Goal: Transaction & Acquisition: Download file/media

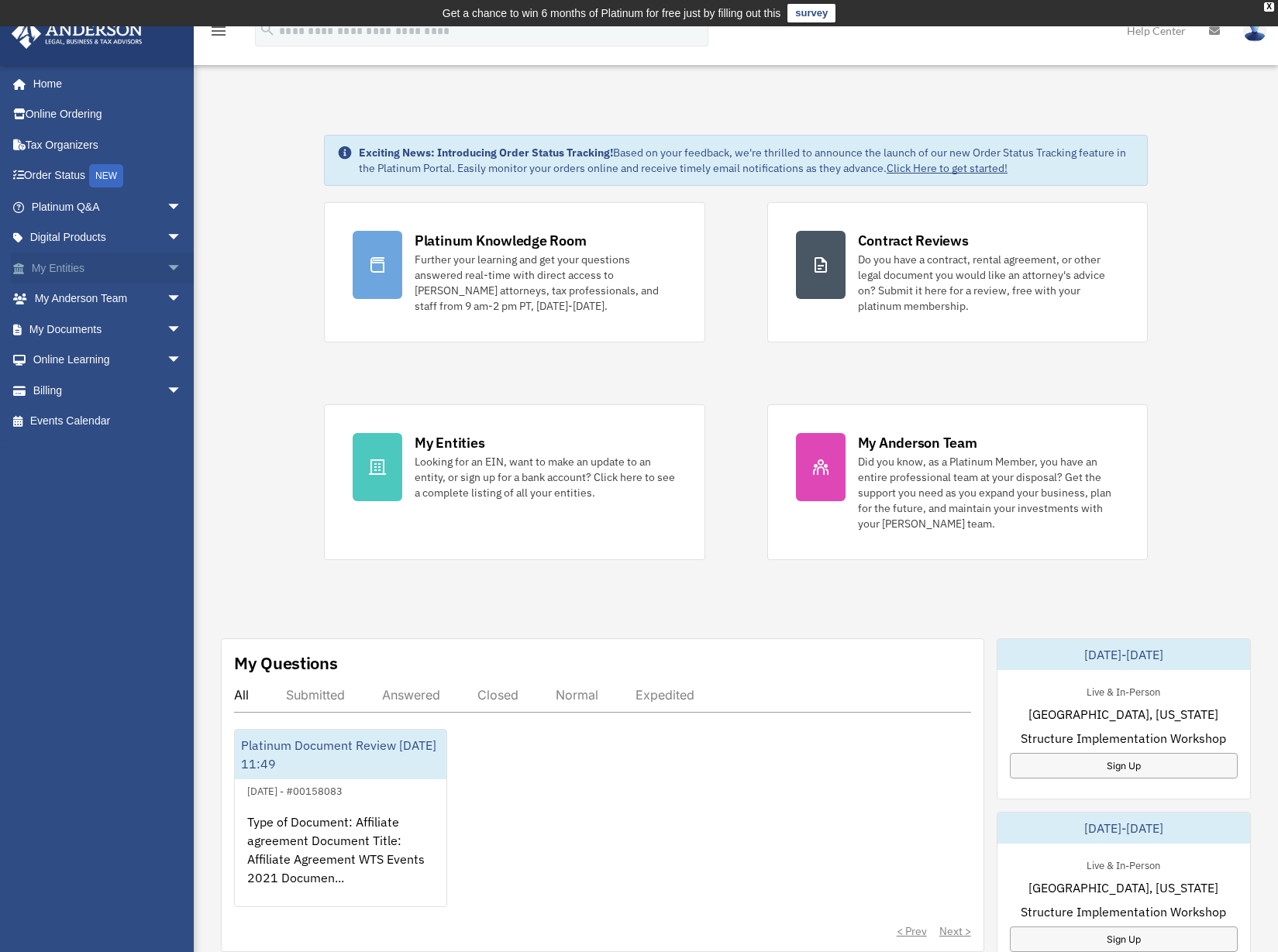
click at [112, 275] on link "My Entities arrow_drop_down" at bounding box center [108, 267] width 195 height 31
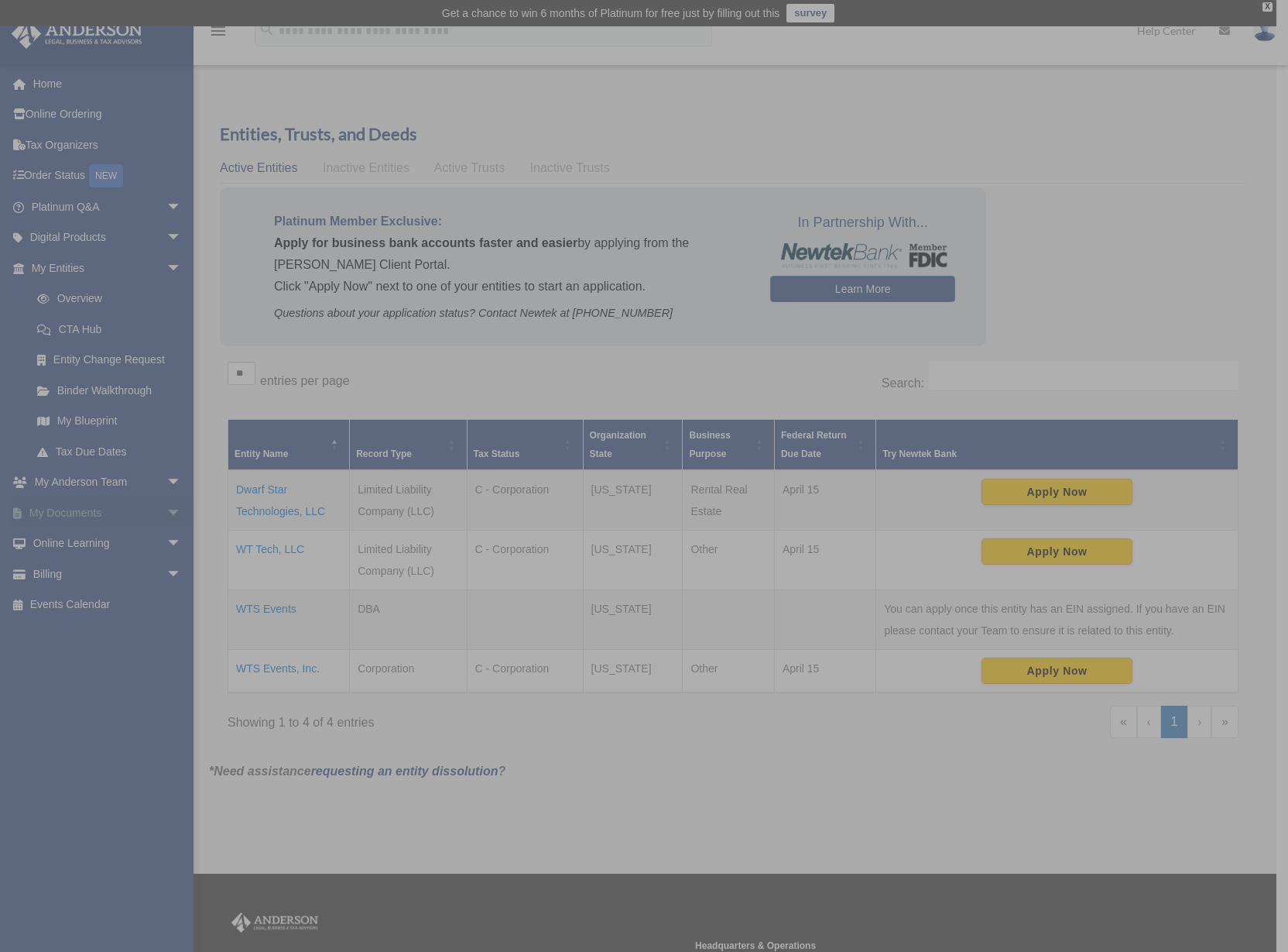
click at [84, 511] on div "x" at bounding box center [644, 476] width 1288 height 952
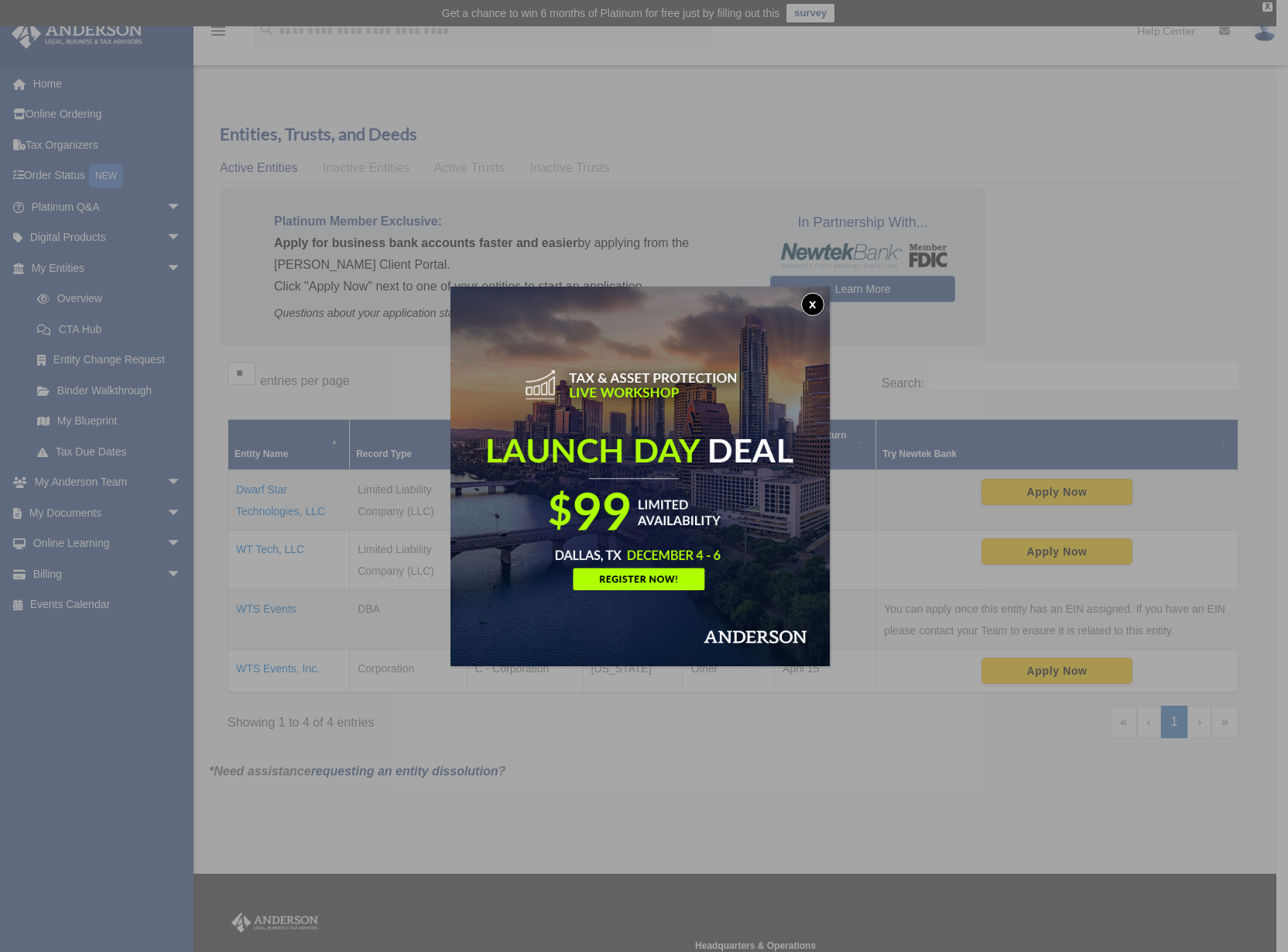
click at [825, 300] on button "x" at bounding box center [812, 303] width 23 height 23
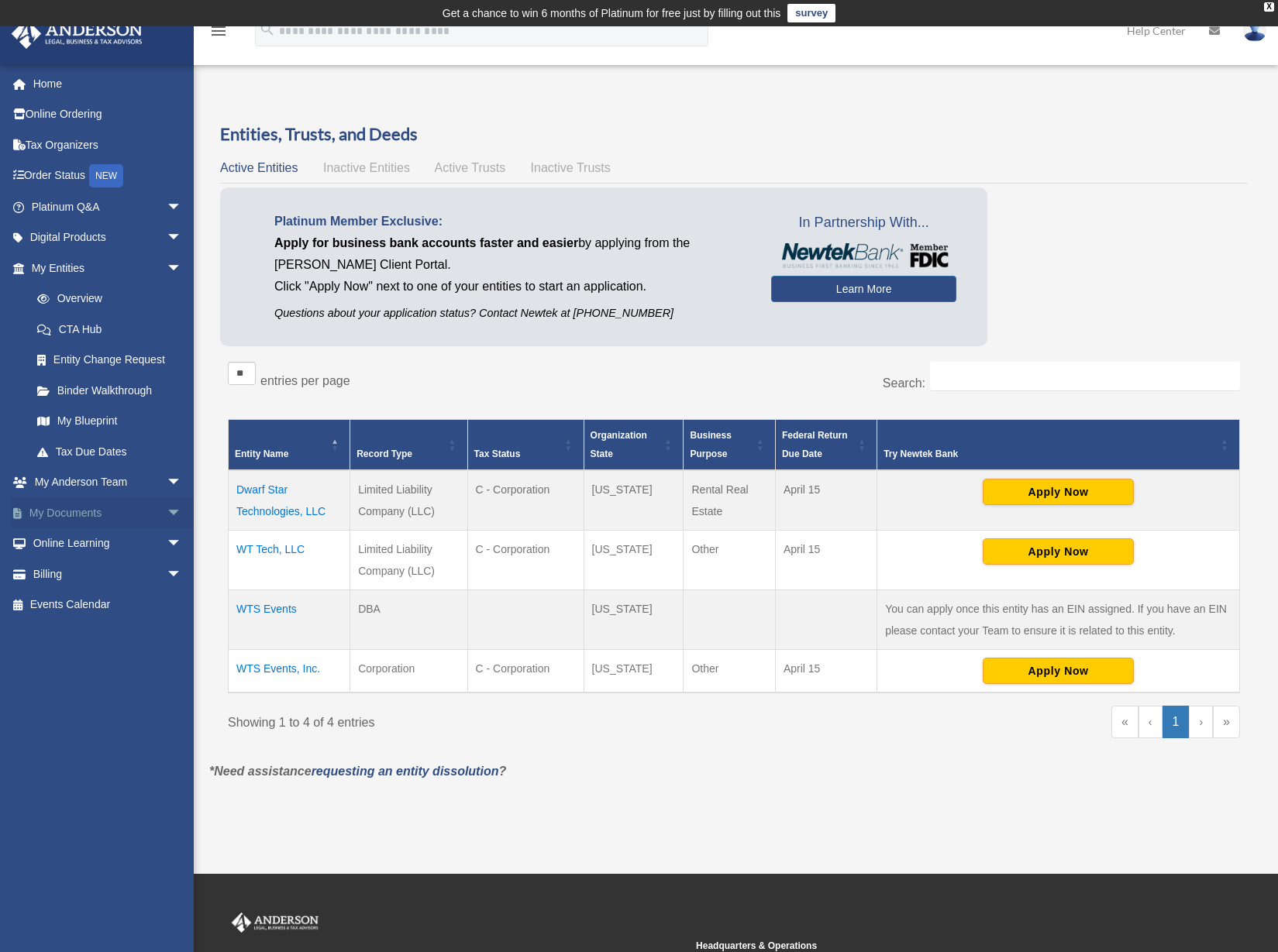
click at [81, 502] on link "My Documents arrow_drop_down" at bounding box center [108, 512] width 195 height 31
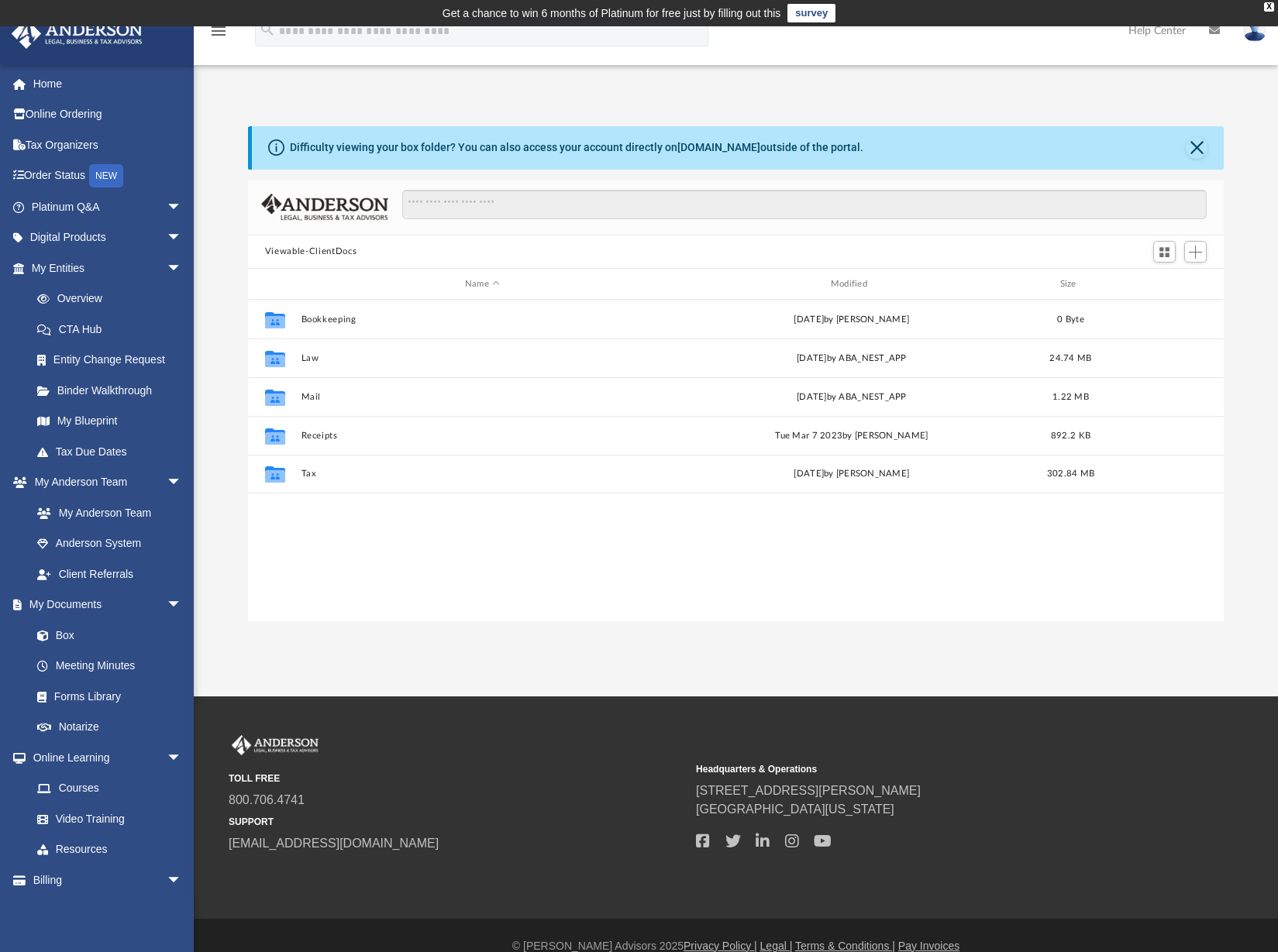
scroll to position [340, 964]
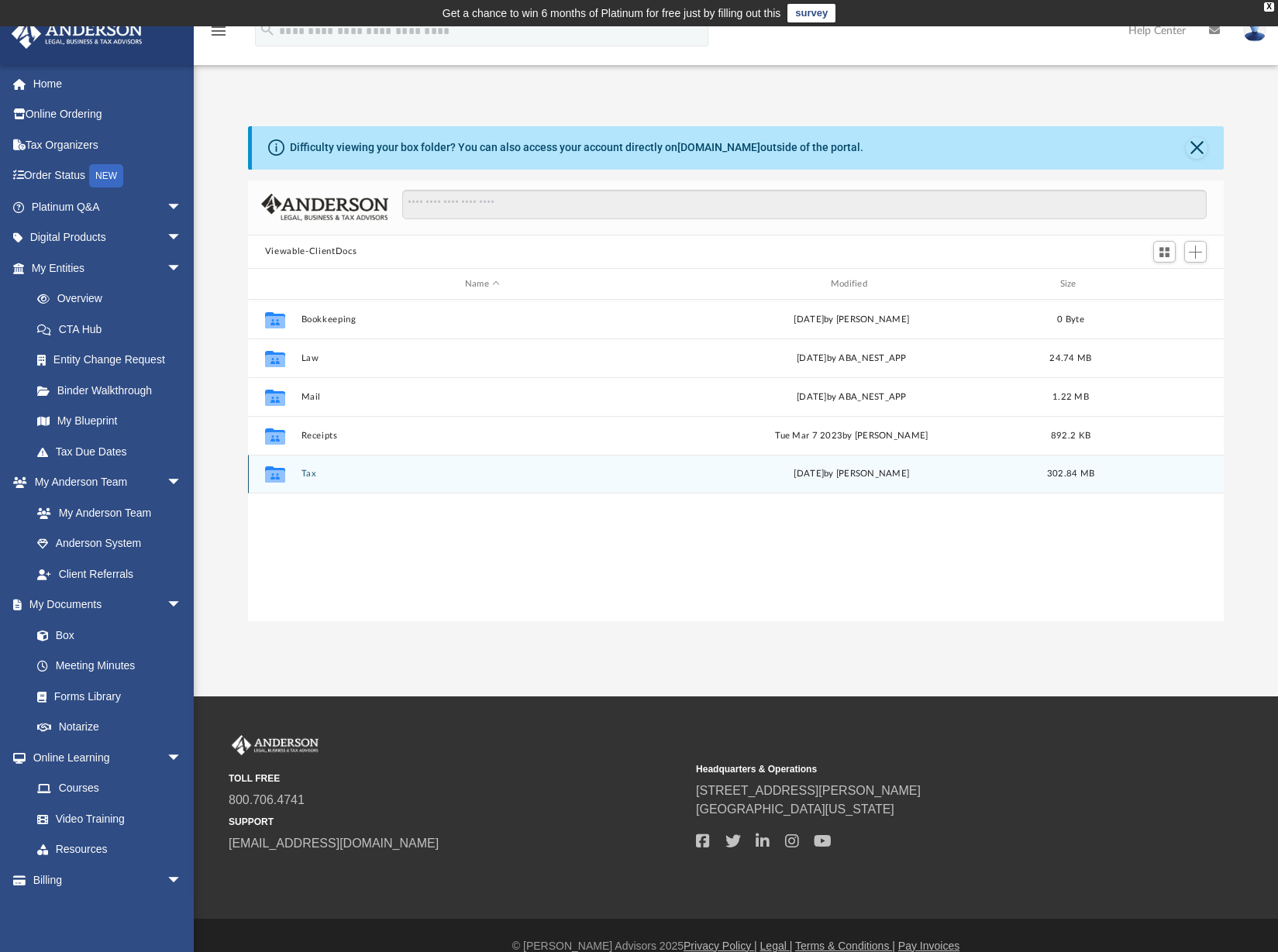
click at [273, 465] on icon "Collaborated Folder" at bounding box center [274, 474] width 24 height 24
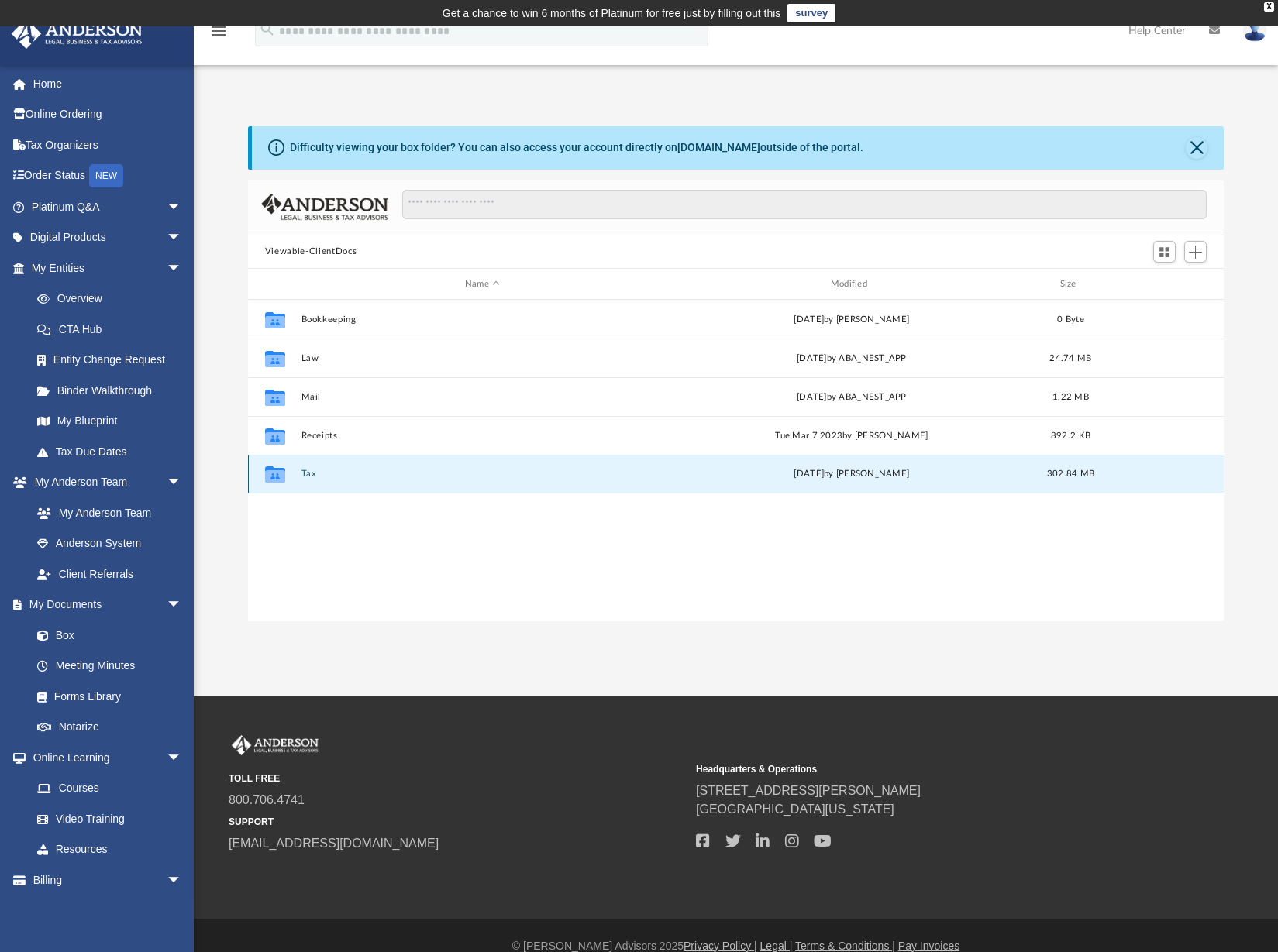
click at [311, 478] on button "Tax" at bounding box center [482, 474] width 363 height 10
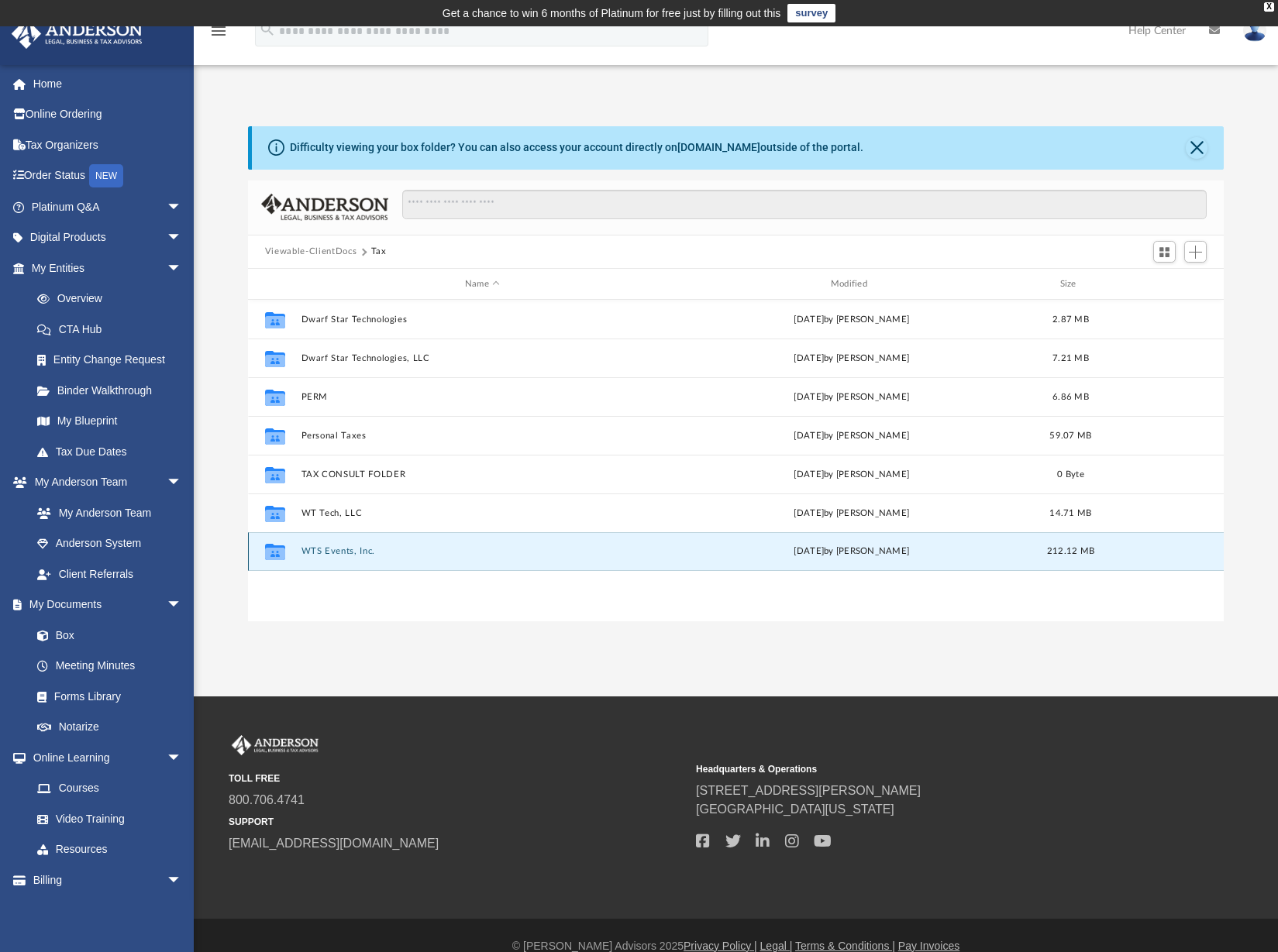
click at [324, 552] on button "WTS Events, Inc." at bounding box center [482, 552] width 363 height 10
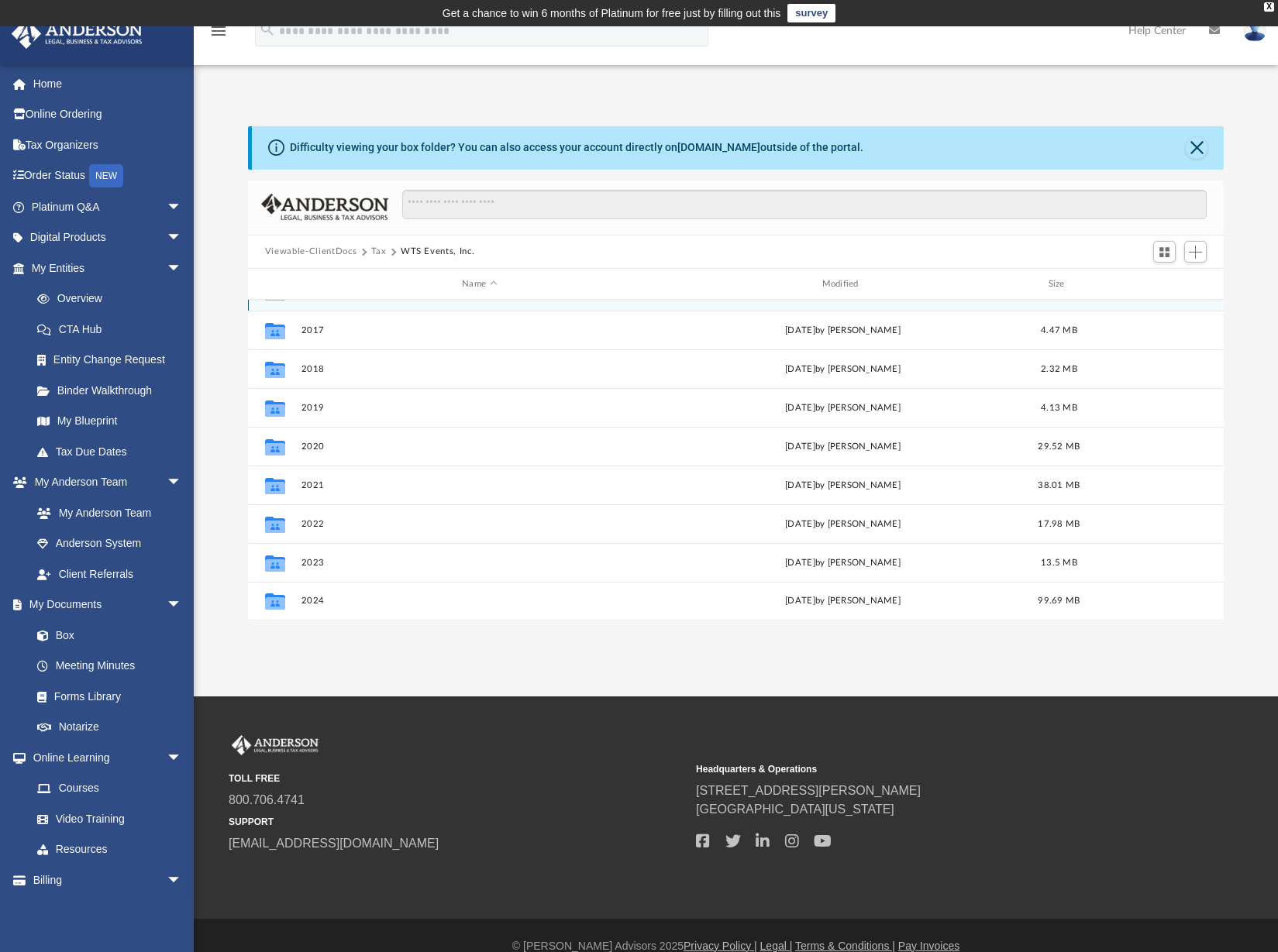
scroll to position [22, 0]
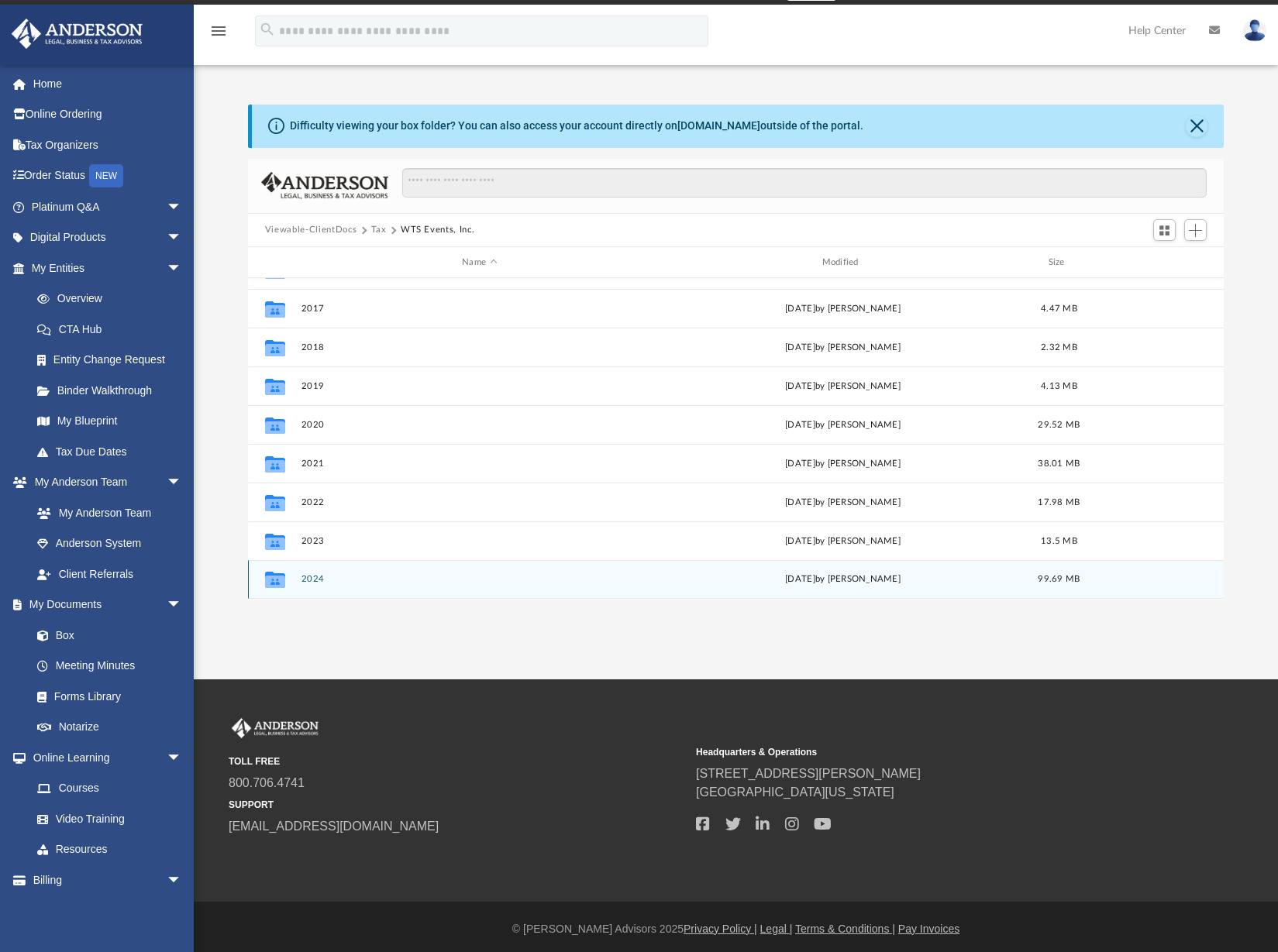
click at [315, 582] on button "2024" at bounding box center [479, 579] width 356 height 10
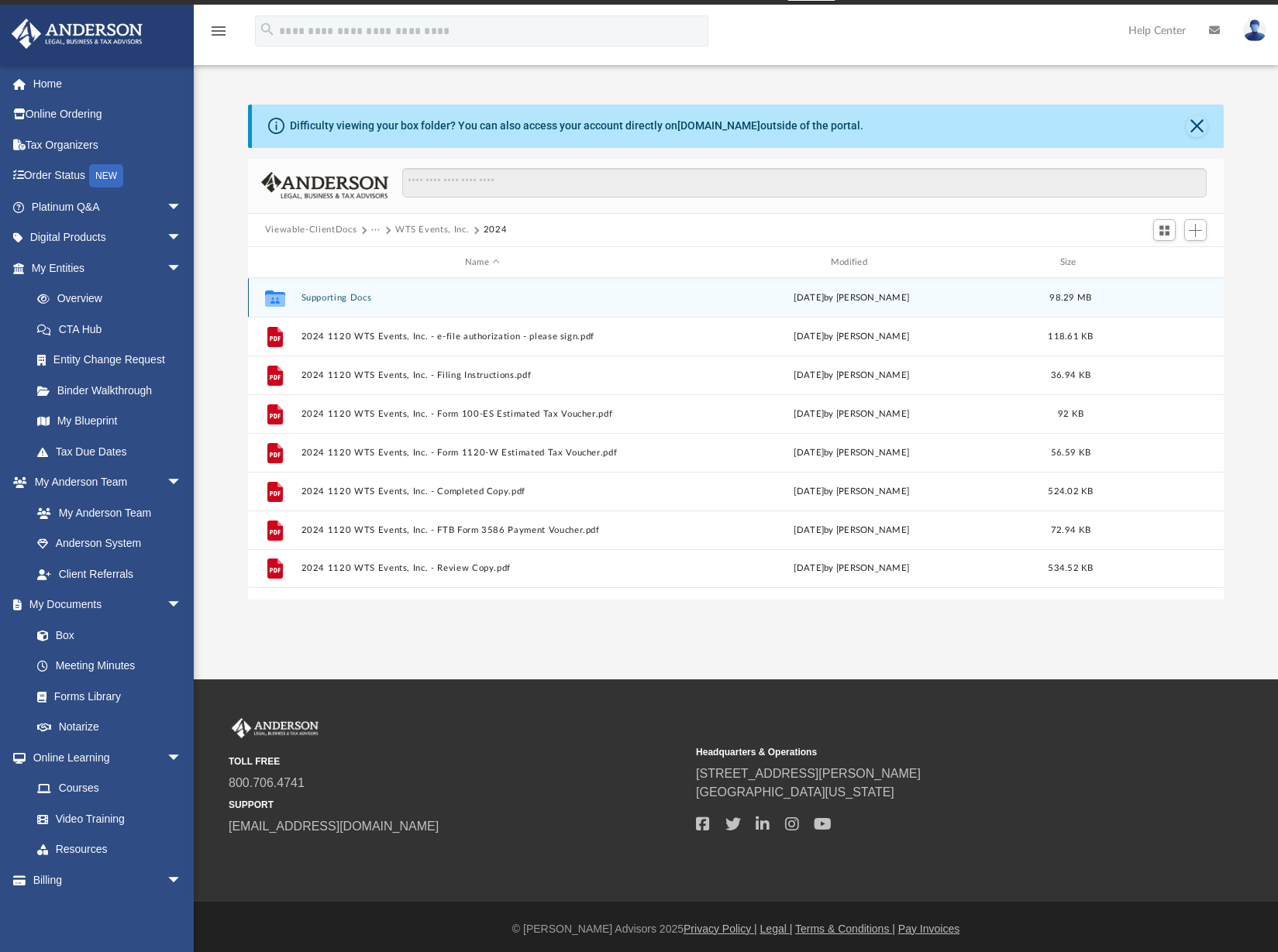
scroll to position [0, 0]
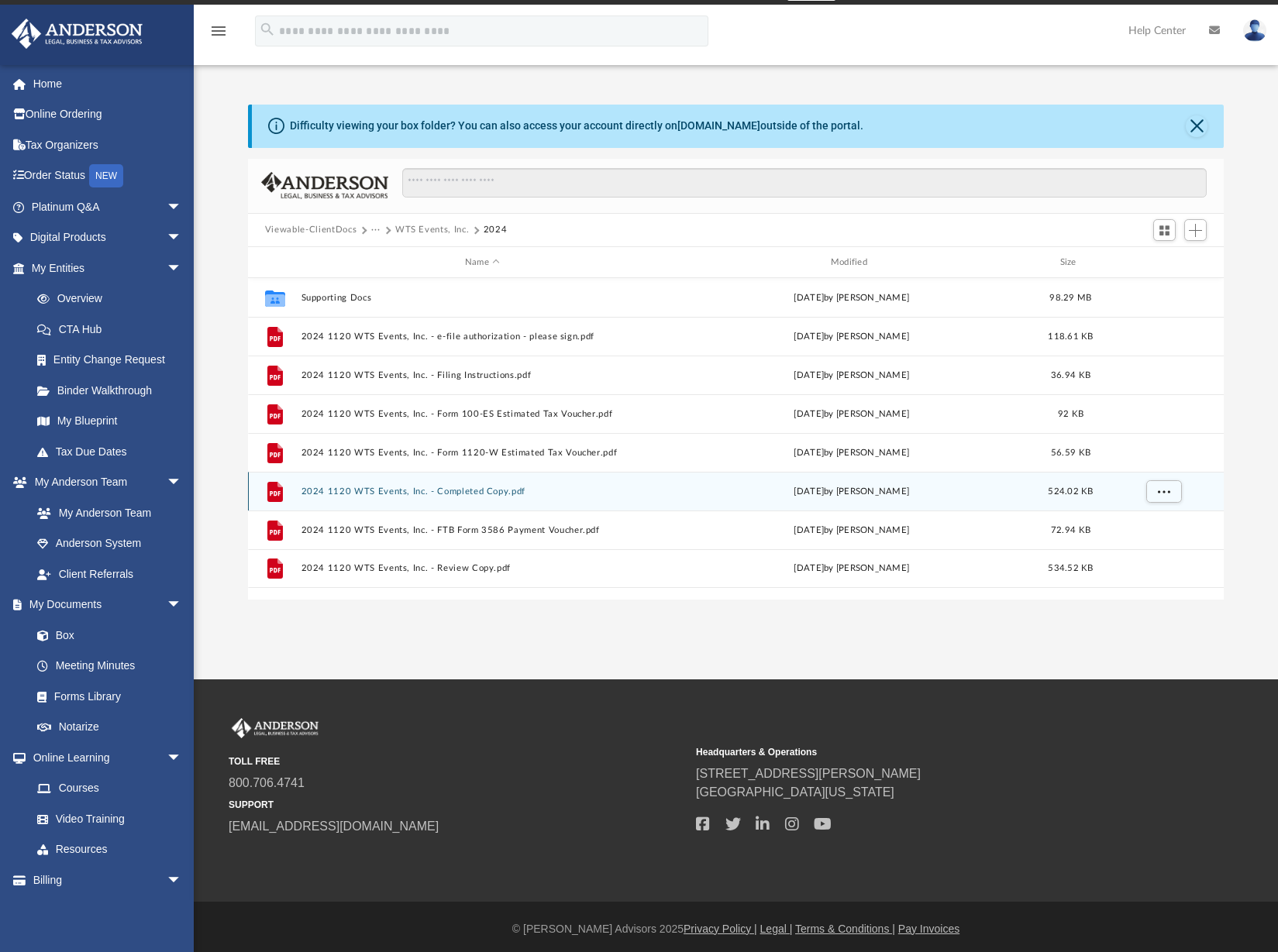
click at [475, 493] on button "2024 1120 WTS Events, Inc. - Completed Copy.pdf" at bounding box center [482, 491] width 363 height 10
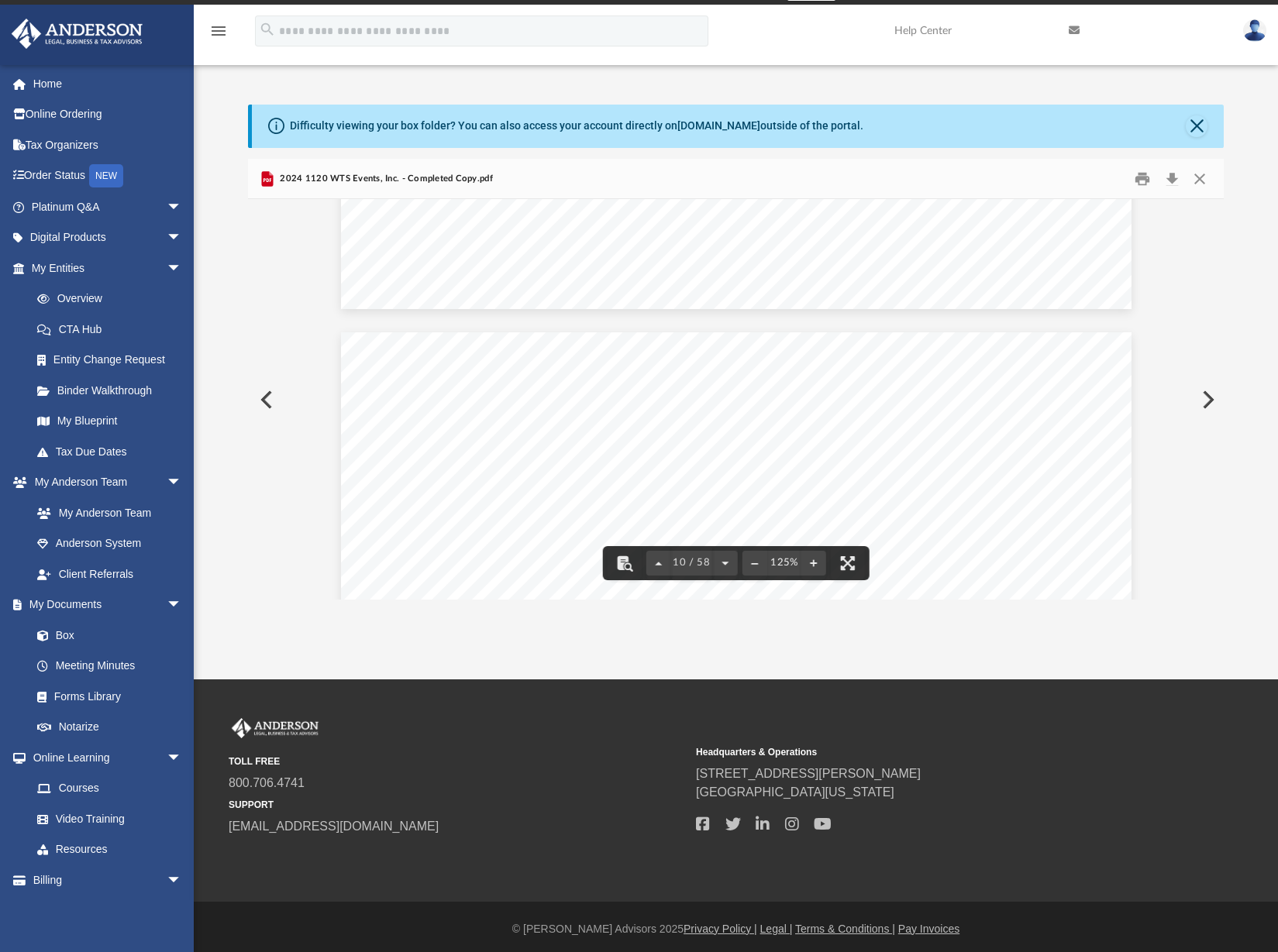
scroll to position [9449, 0]
click at [1165, 177] on button "Download" at bounding box center [1171, 178] width 28 height 24
click at [233, 317] on div "Difficulty viewing your box folder? You can also access your account directly o…" at bounding box center [736, 352] width 1084 height 495
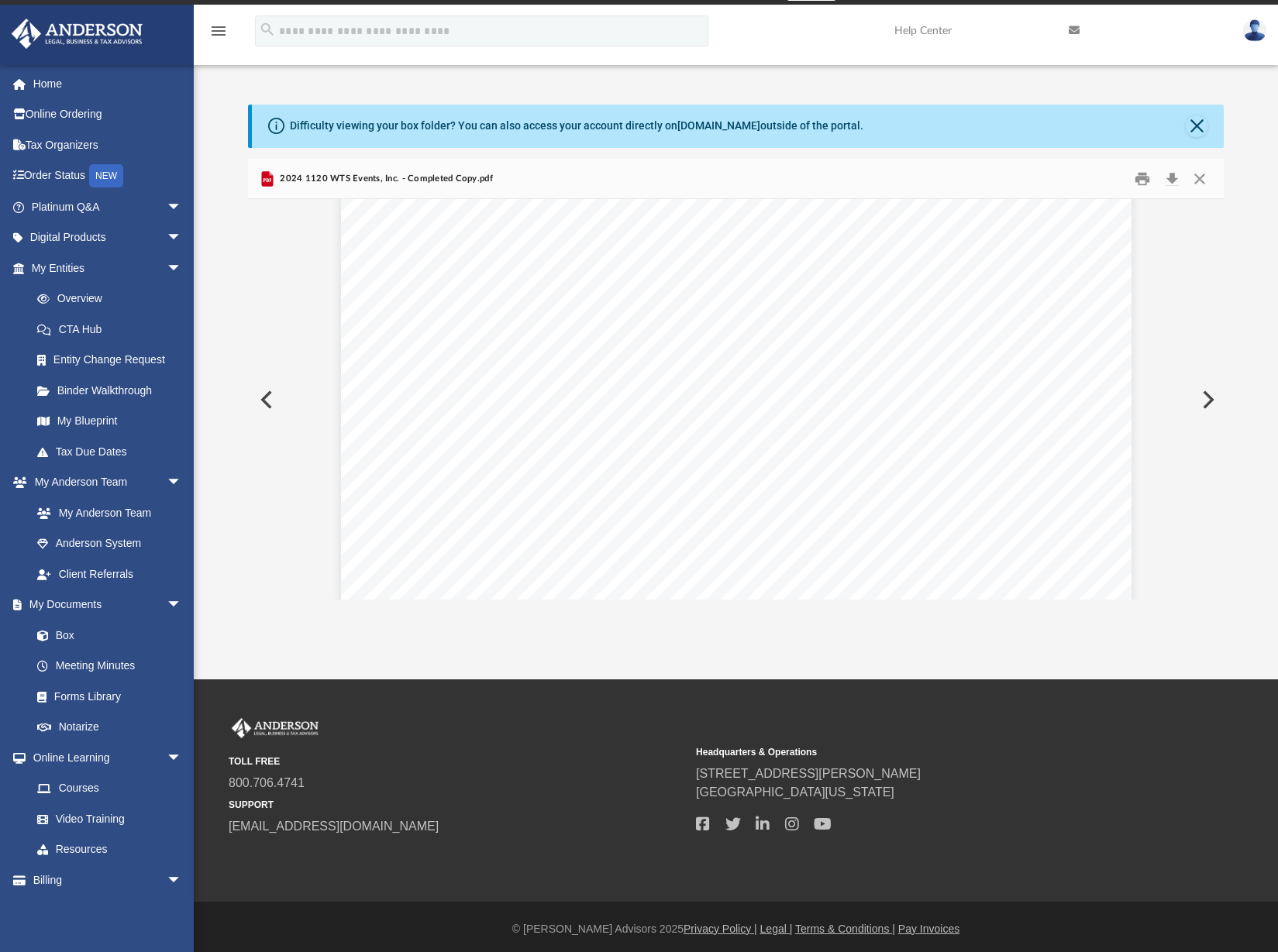
click at [263, 400] on button "Preview" at bounding box center [264, 400] width 34 height 43
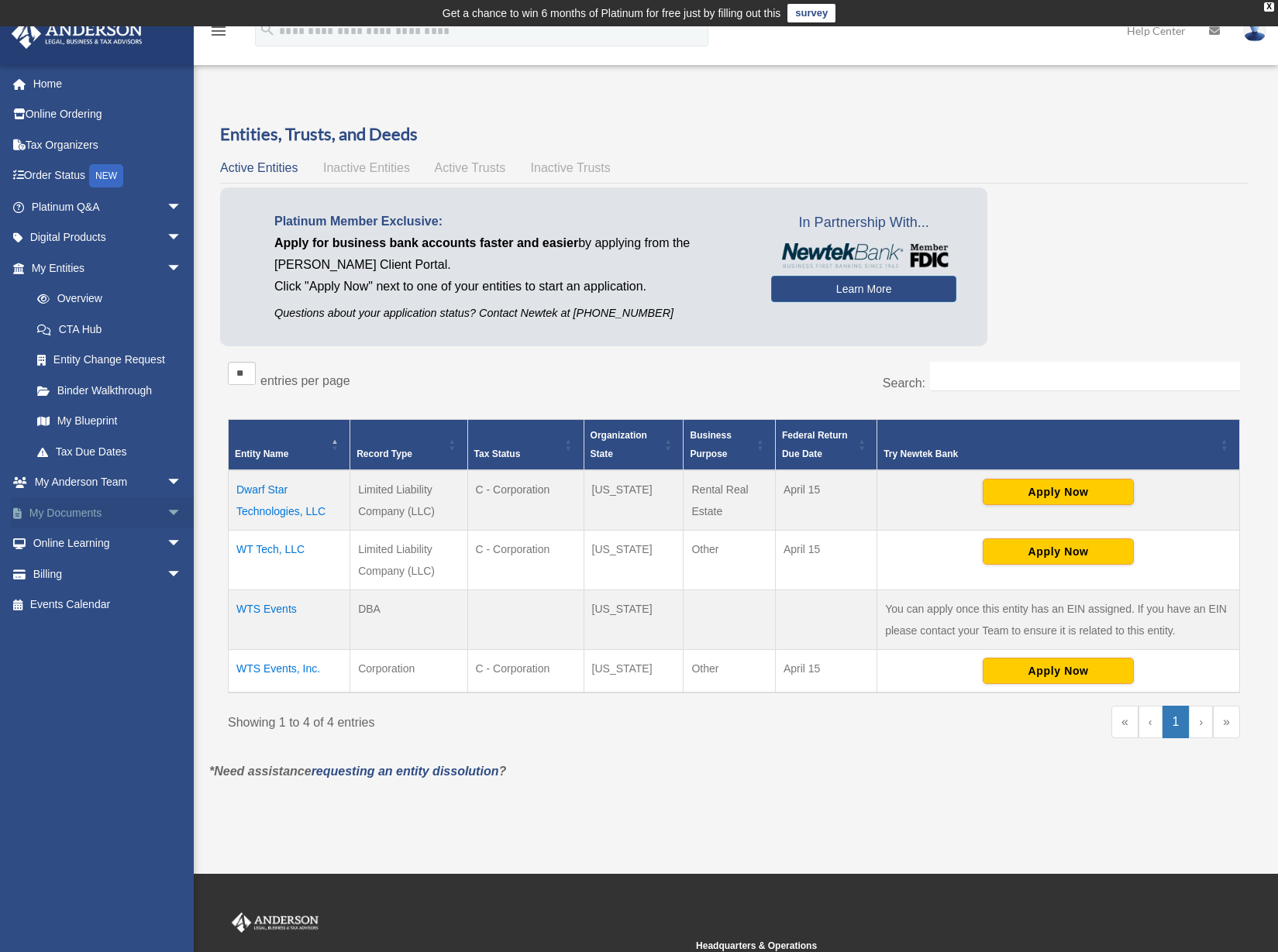
click at [61, 512] on link "My Documents arrow_drop_down" at bounding box center [108, 512] width 195 height 31
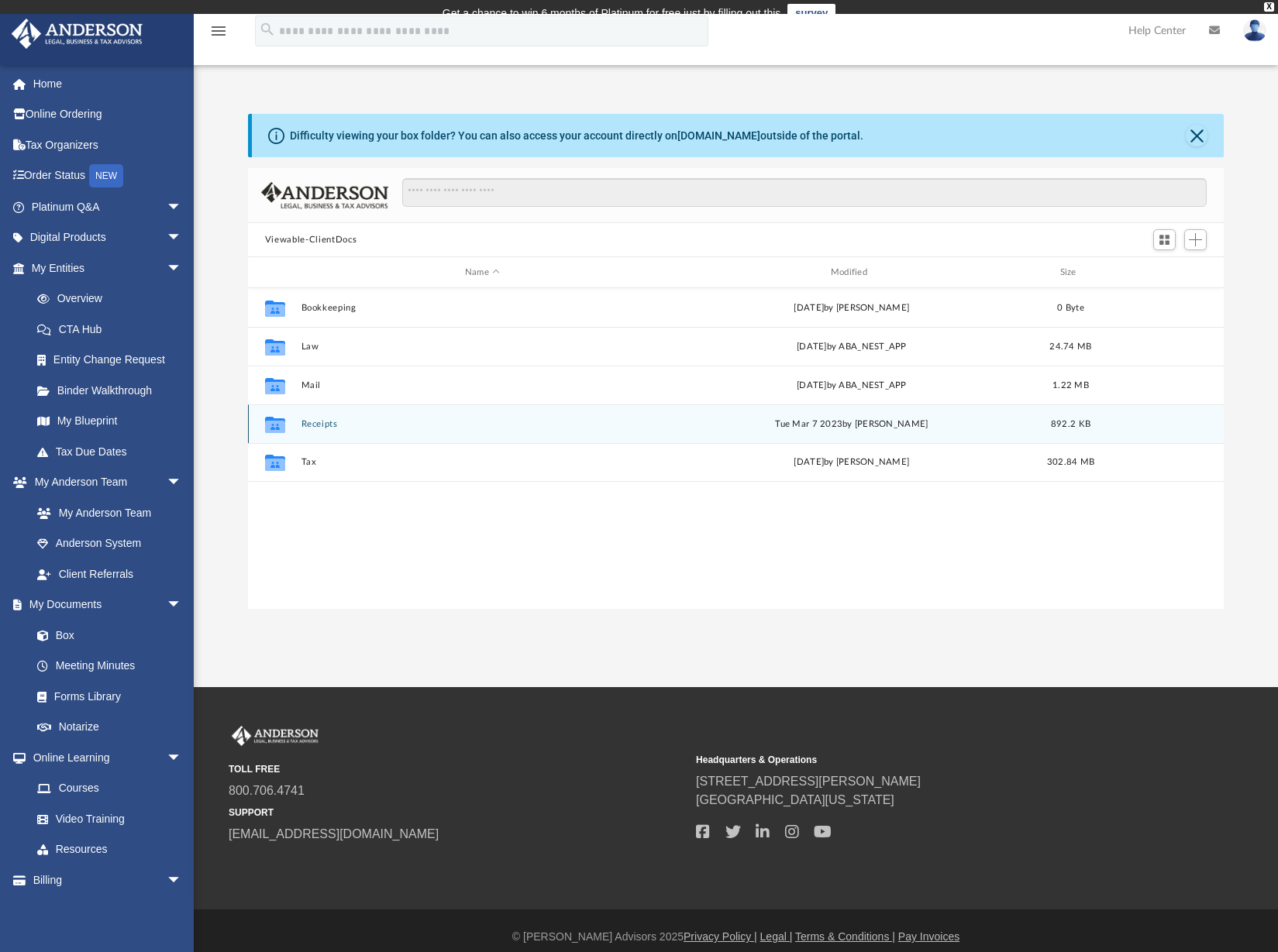
scroll to position [340, 964]
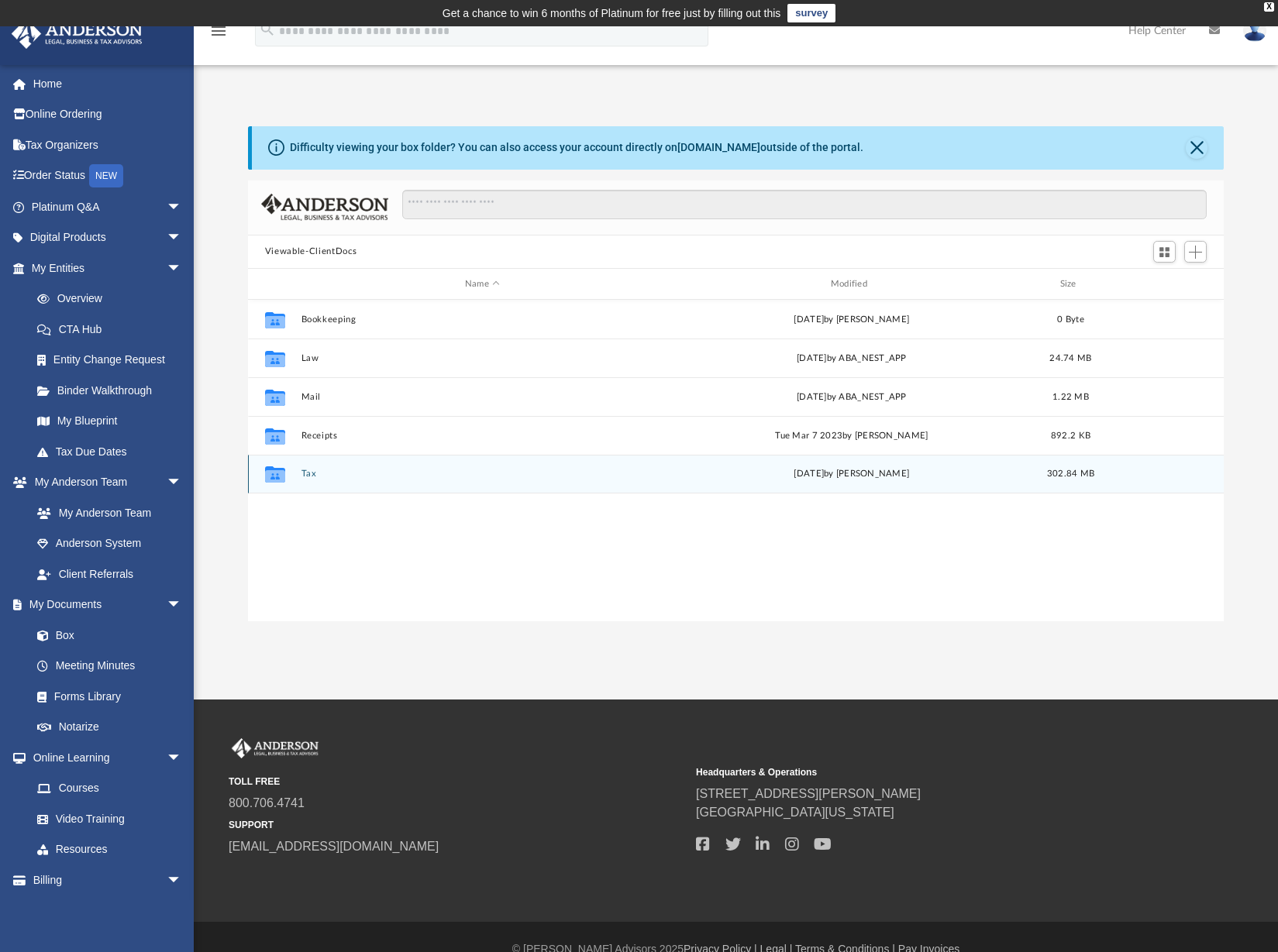
click at [307, 471] on button "Tax" at bounding box center [482, 474] width 363 height 10
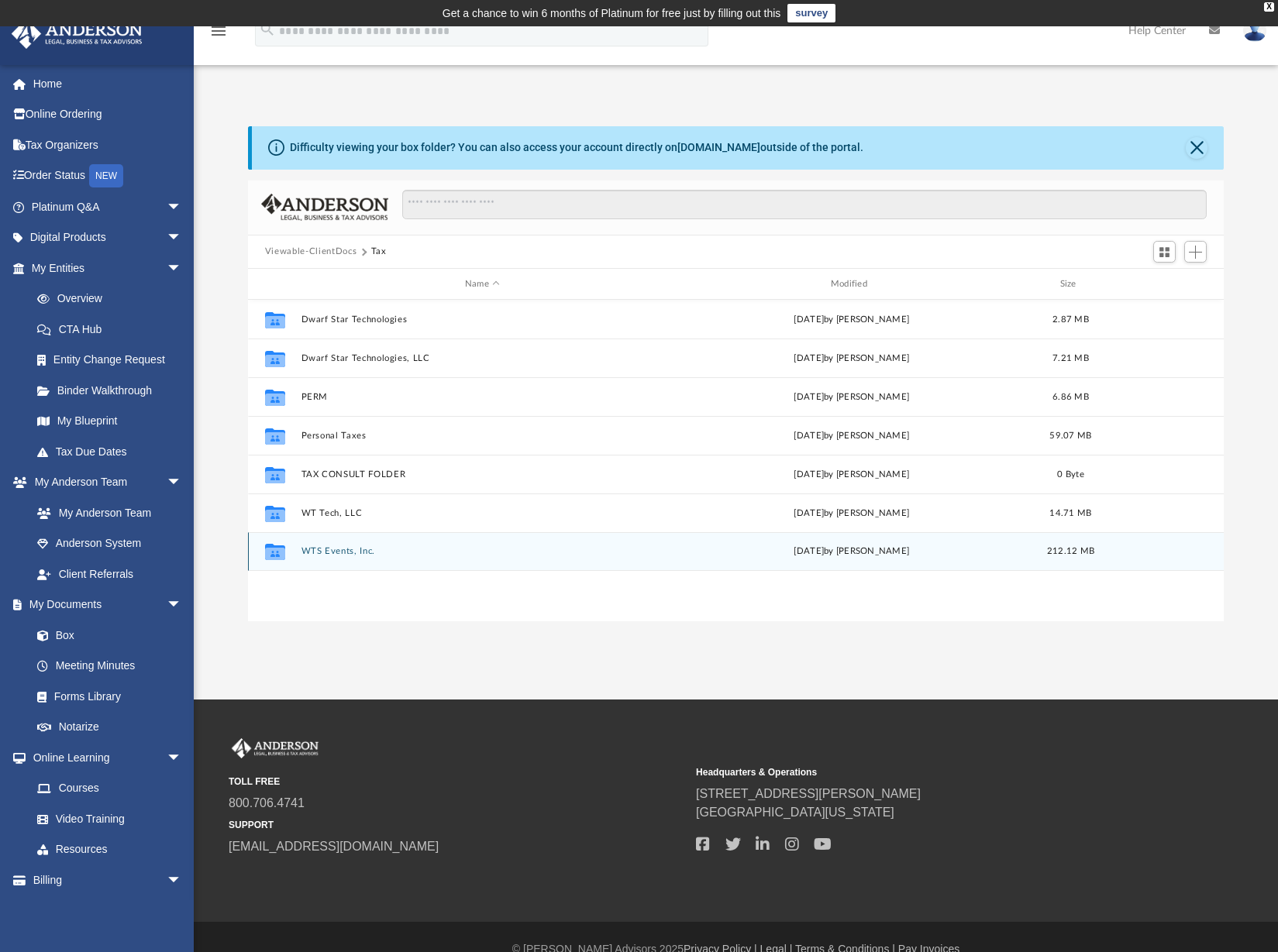
click at [330, 549] on button "WTS Events, Inc." at bounding box center [482, 552] width 363 height 10
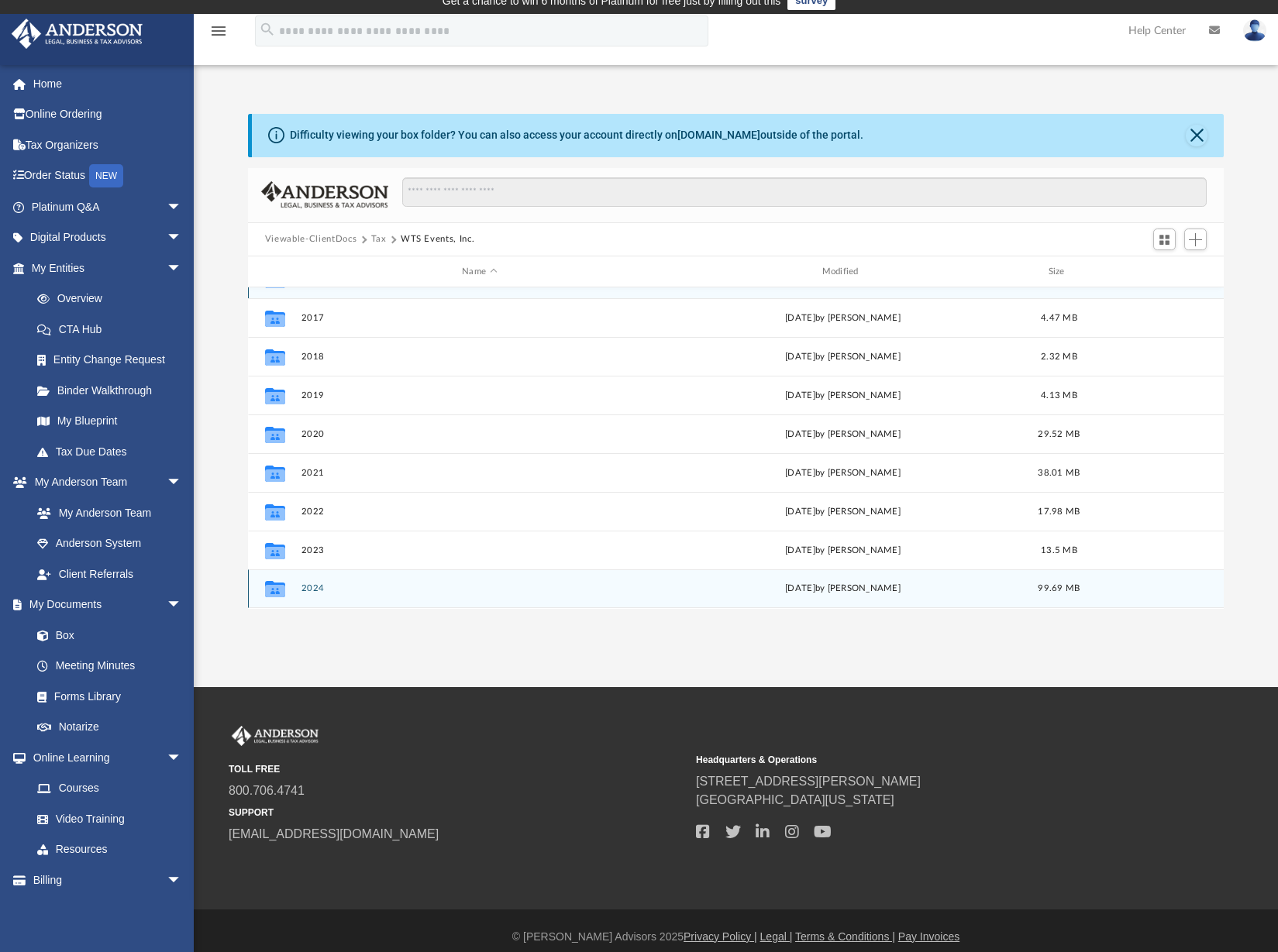
scroll to position [24, 0]
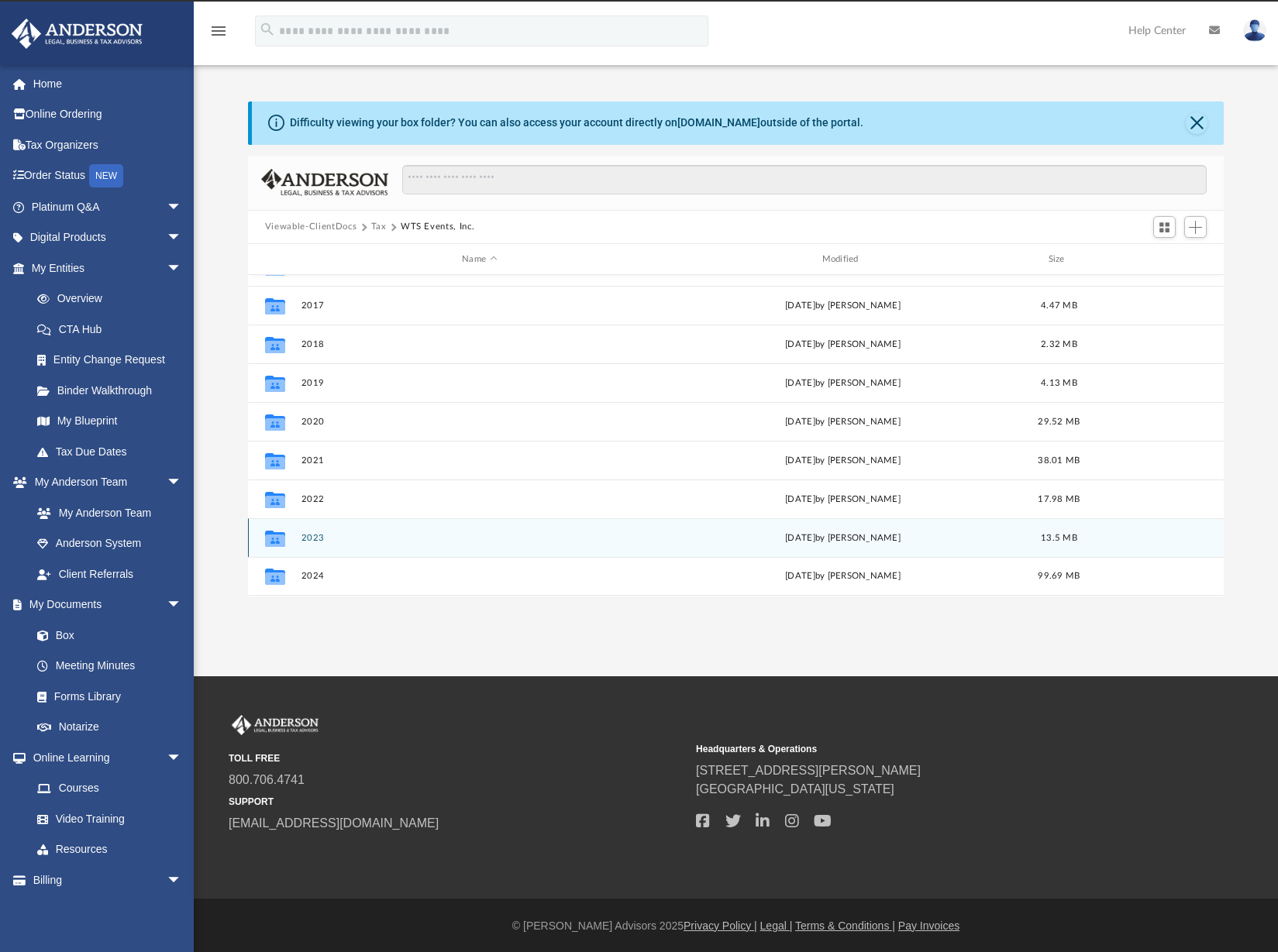
click at [316, 537] on button "2023" at bounding box center [479, 537] width 356 height 10
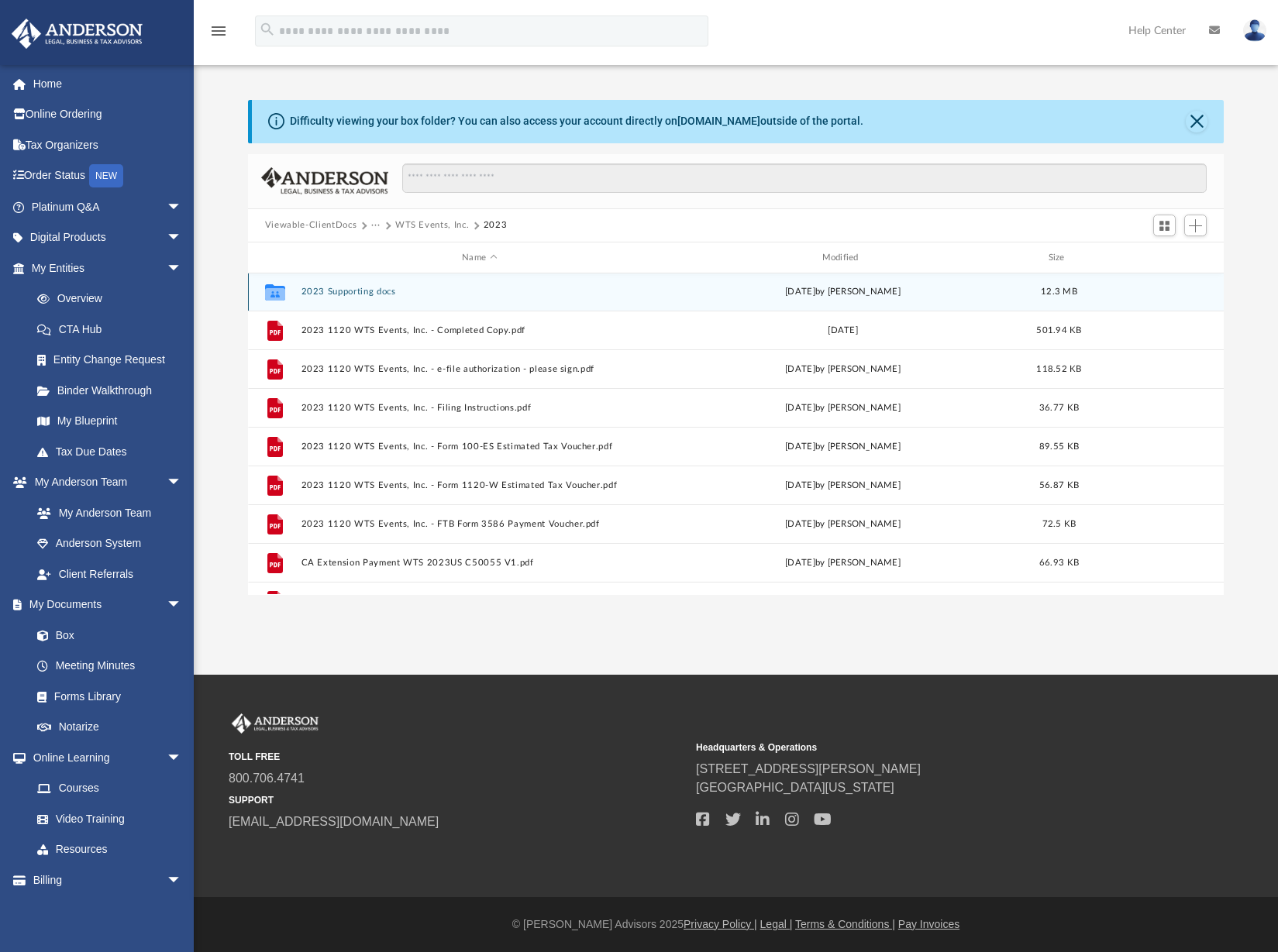
scroll to position [0, 0]
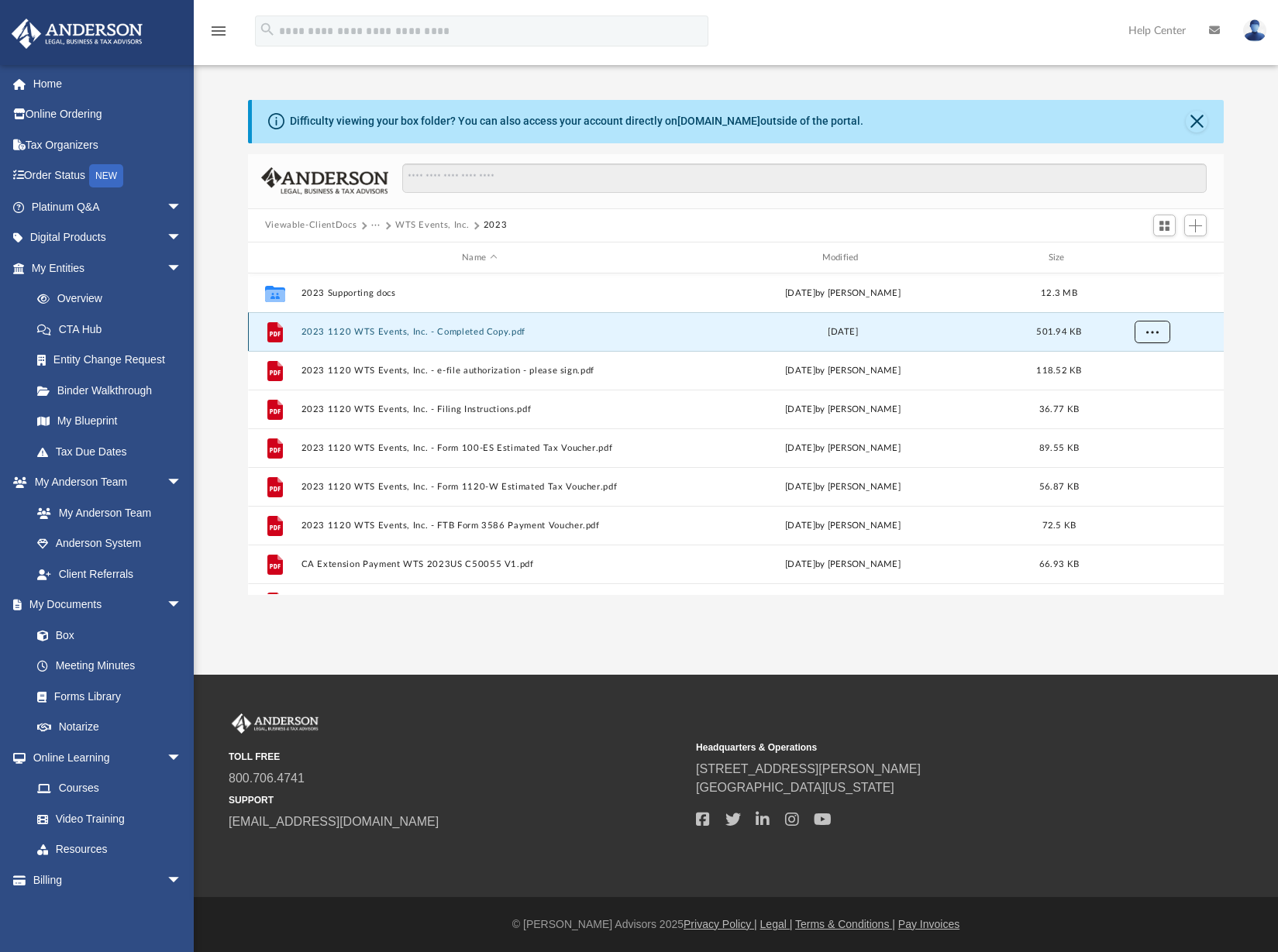
click at [1157, 334] on button "More options" at bounding box center [1152, 332] width 35 height 23
click at [1123, 385] on li "Download" at bounding box center [1138, 389] width 45 height 17
click at [1147, 333] on span "More options" at bounding box center [1153, 332] width 13 height 9
click at [432, 224] on button "WTS Events, Inc." at bounding box center [431, 225] width 73 height 14
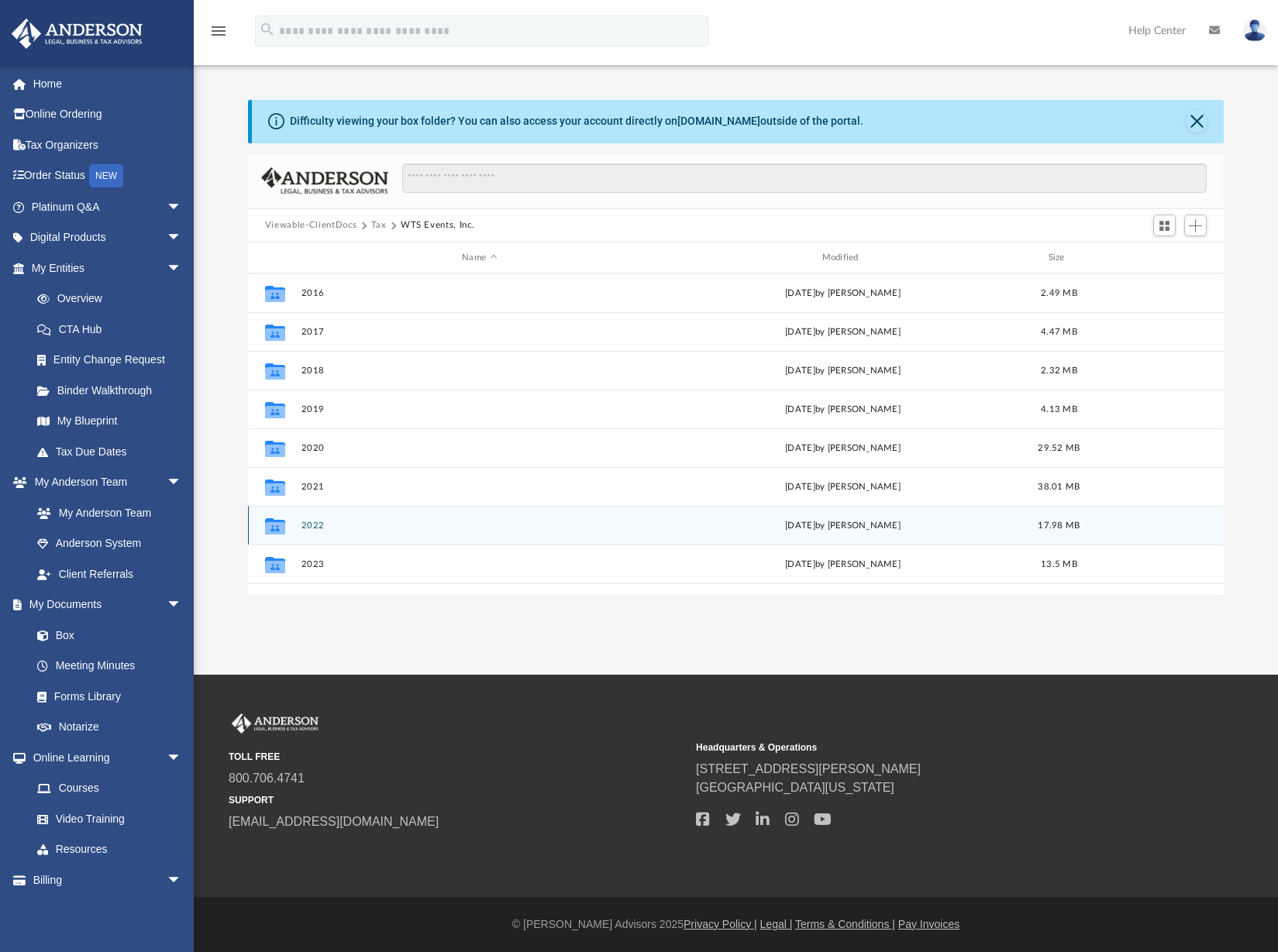
click at [316, 526] on button "2022" at bounding box center [479, 525] width 356 height 10
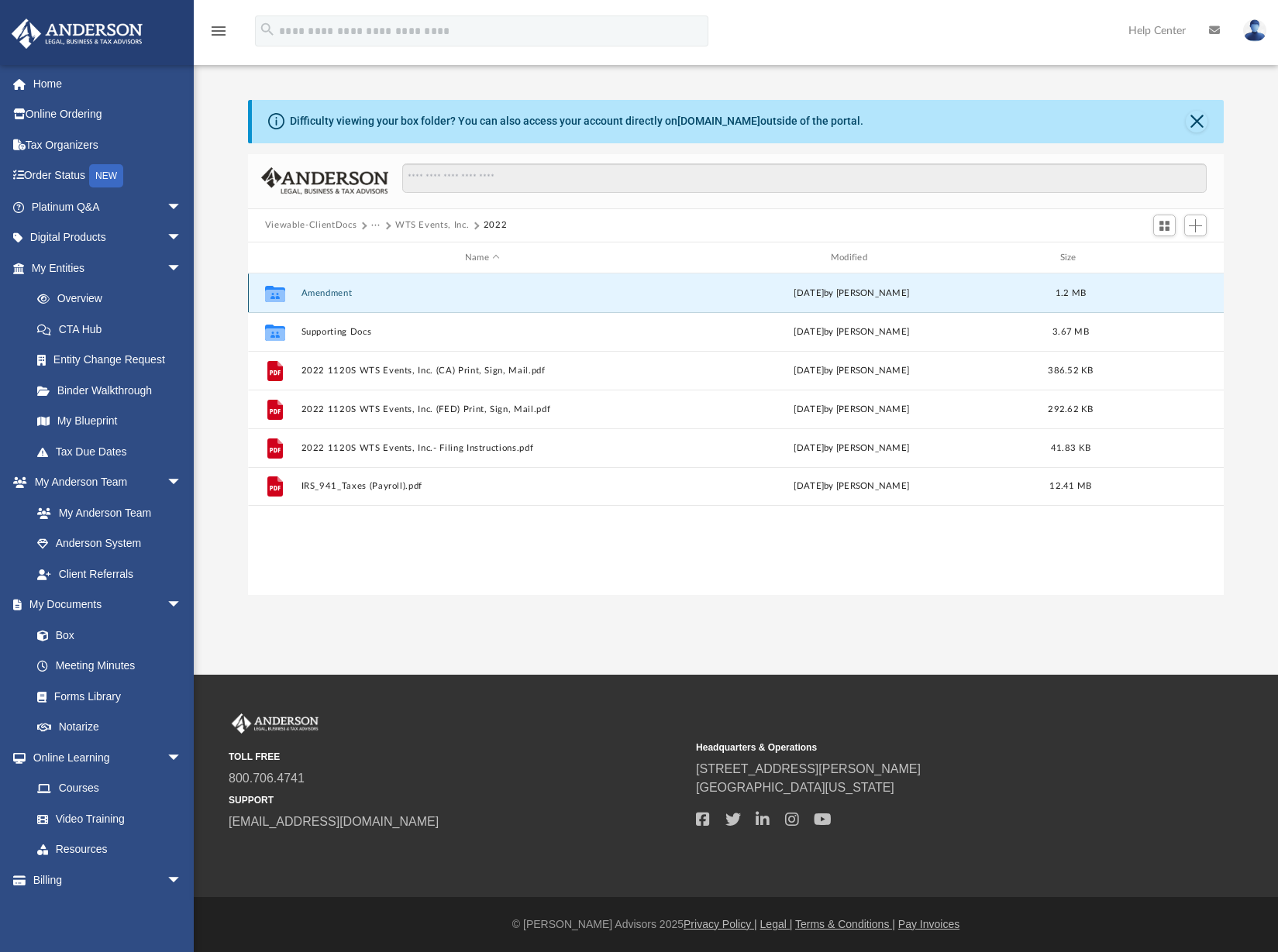
click at [319, 292] on button "Amendment" at bounding box center [482, 293] width 363 height 10
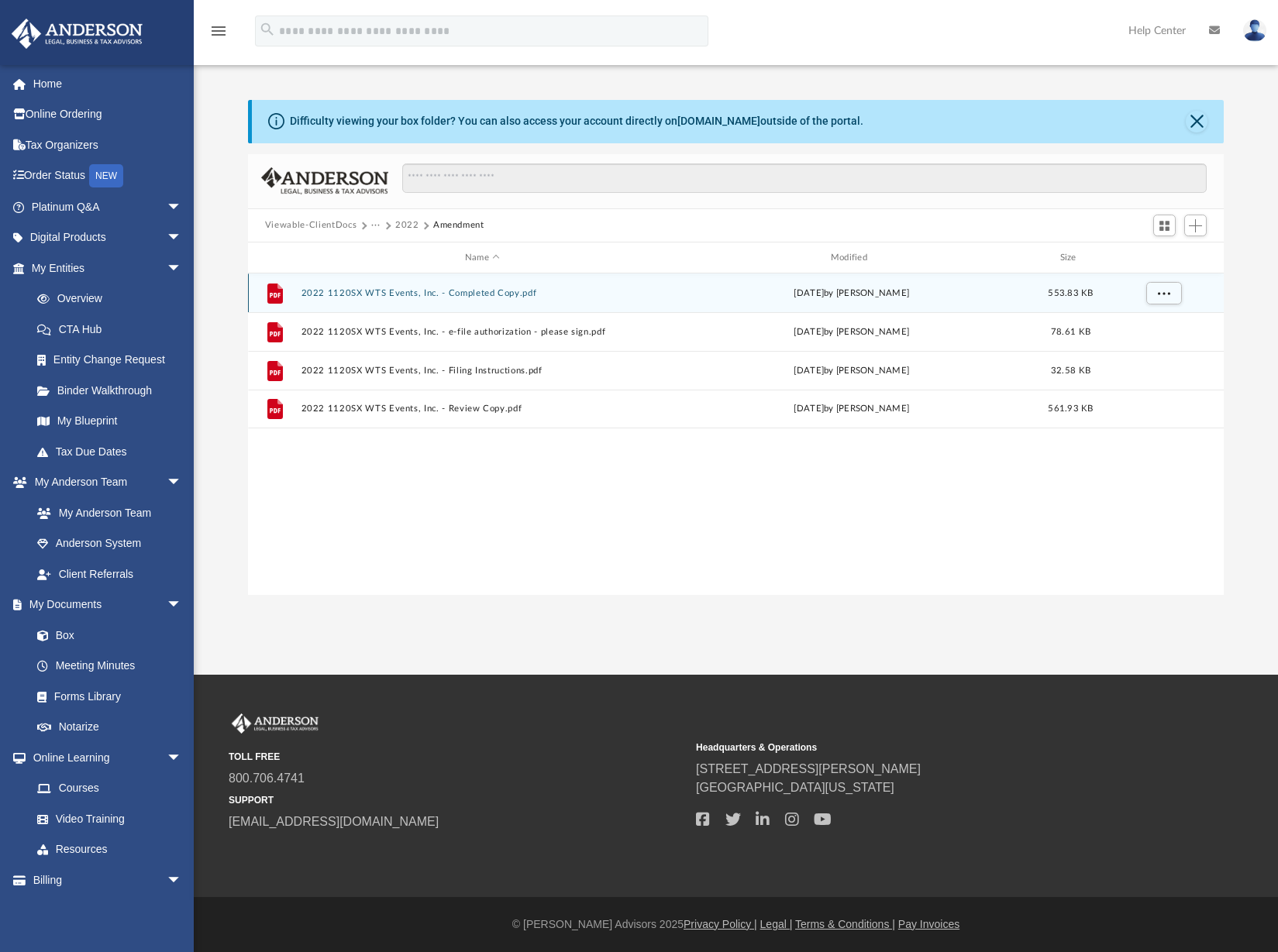
click at [421, 294] on button "2022 1120SX WTS Events, Inc. - Completed Copy.pdf" at bounding box center [482, 293] width 363 height 10
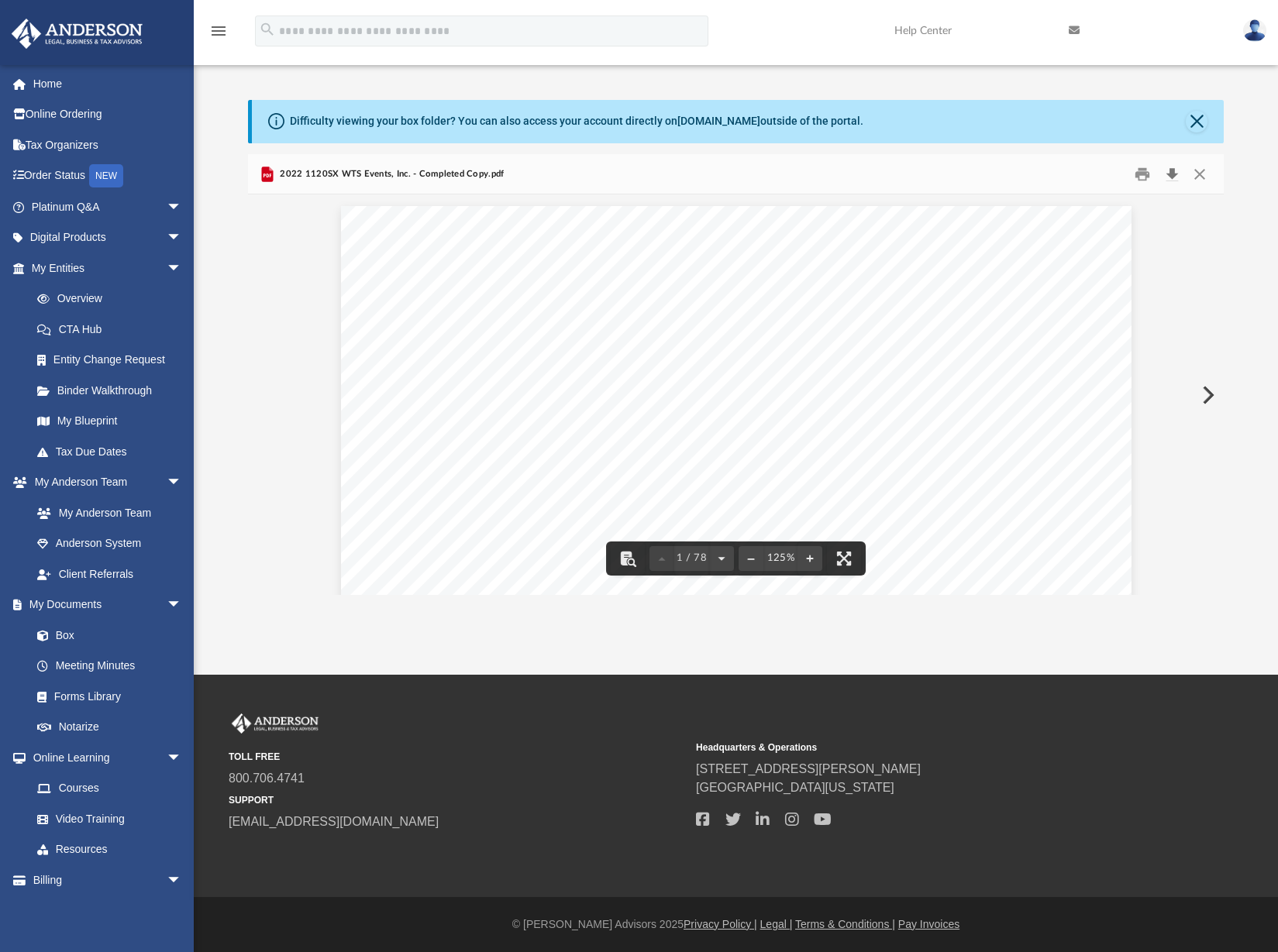
click at [1169, 179] on button "Download" at bounding box center [1171, 173] width 28 height 24
